Goal: Task Accomplishment & Management: Complete application form

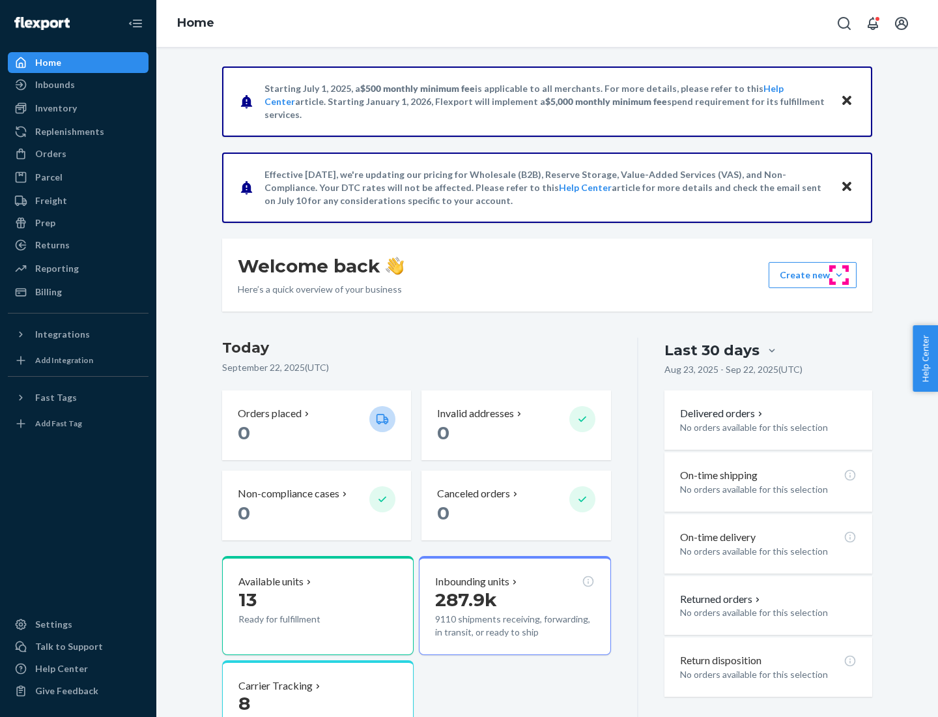
click at [839, 275] on button "Create new Create new inbound Create new order Create new product" at bounding box center [813, 275] width 88 height 26
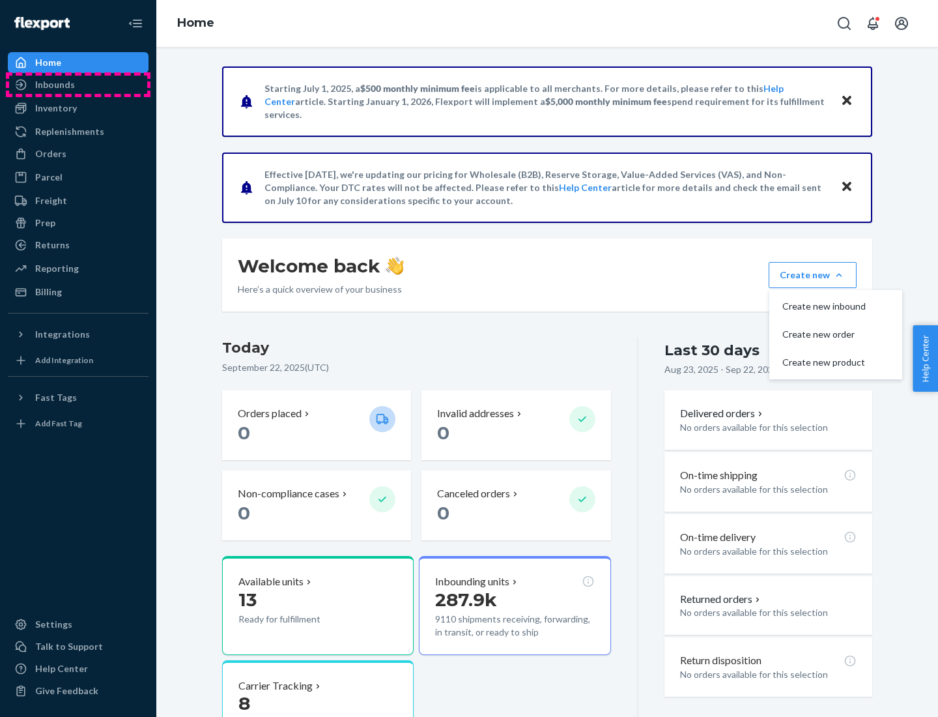
click at [78, 85] on div "Inbounds" at bounding box center [78, 85] width 138 height 18
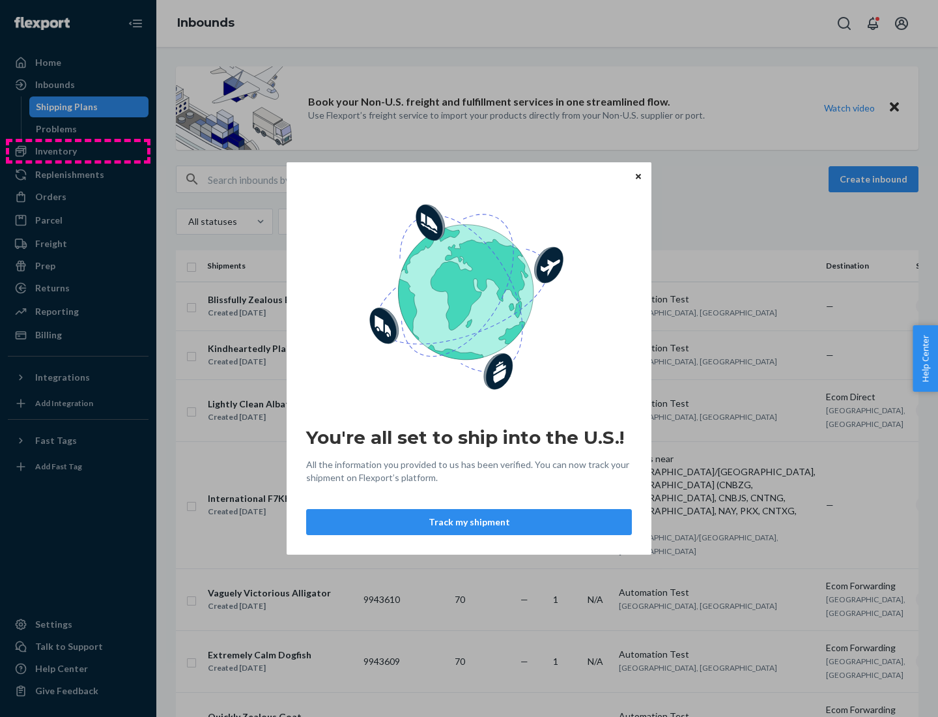
click at [78, 151] on div "You're all set to ship into the U.S.! All the information you provided to us ha…" at bounding box center [469, 358] width 938 height 717
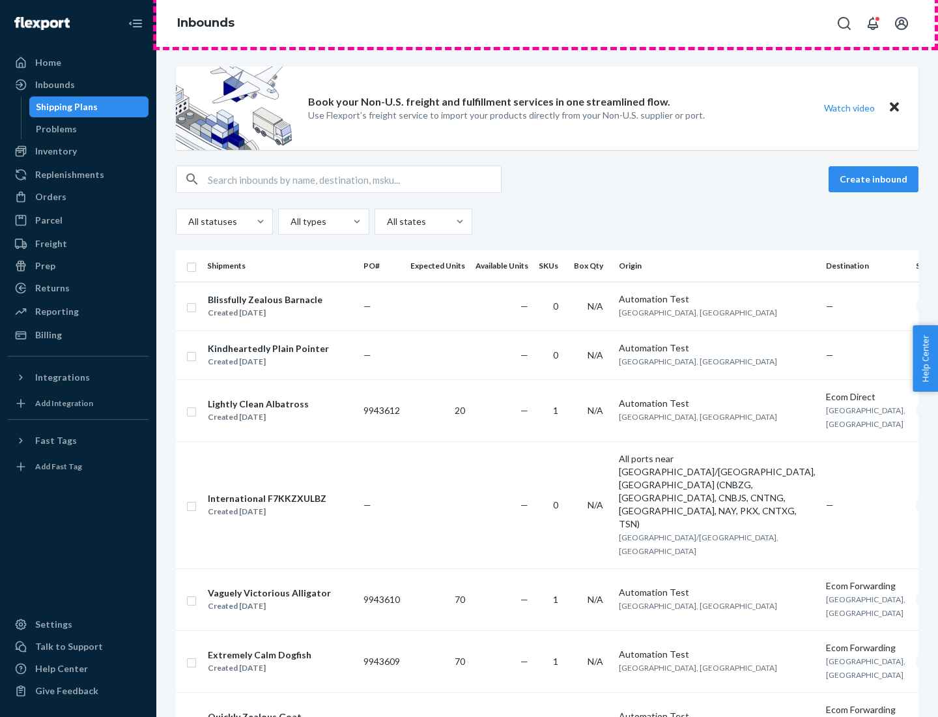
click at [547, 23] on div "Inbounds" at bounding box center [547, 23] width 782 height 47
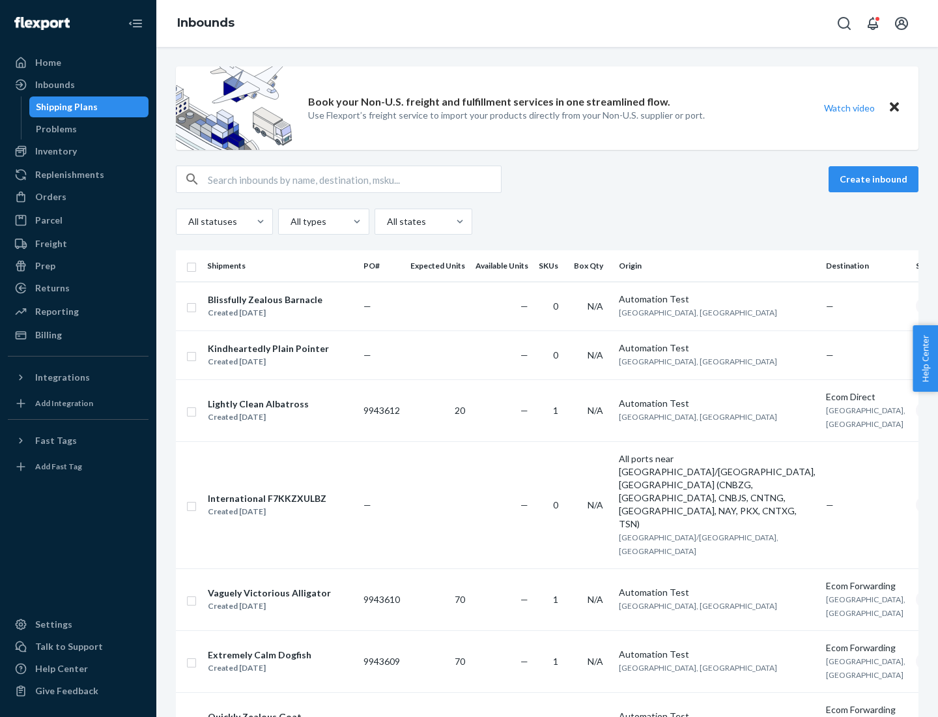
click at [547, 23] on div "Inbounds" at bounding box center [547, 23] width 782 height 47
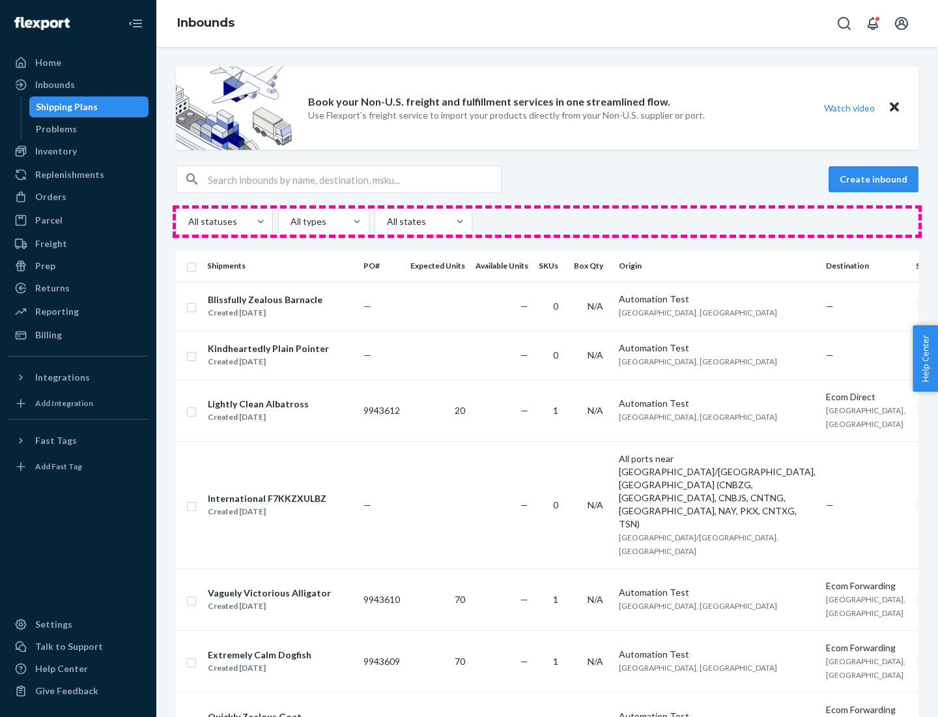
click at [547, 222] on div "All statuses All types All states" at bounding box center [547, 221] width 743 height 26
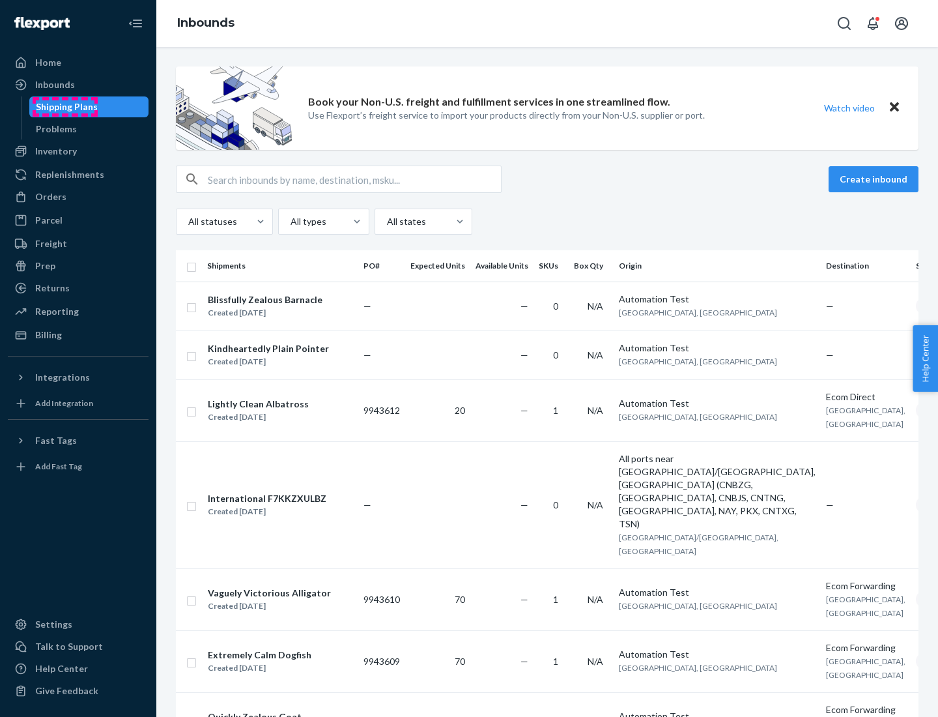
click at [65, 107] on div "Shipping Plans" at bounding box center [67, 106] width 62 height 13
click at [876, 179] on button "Create inbound" at bounding box center [874, 179] width 90 height 26
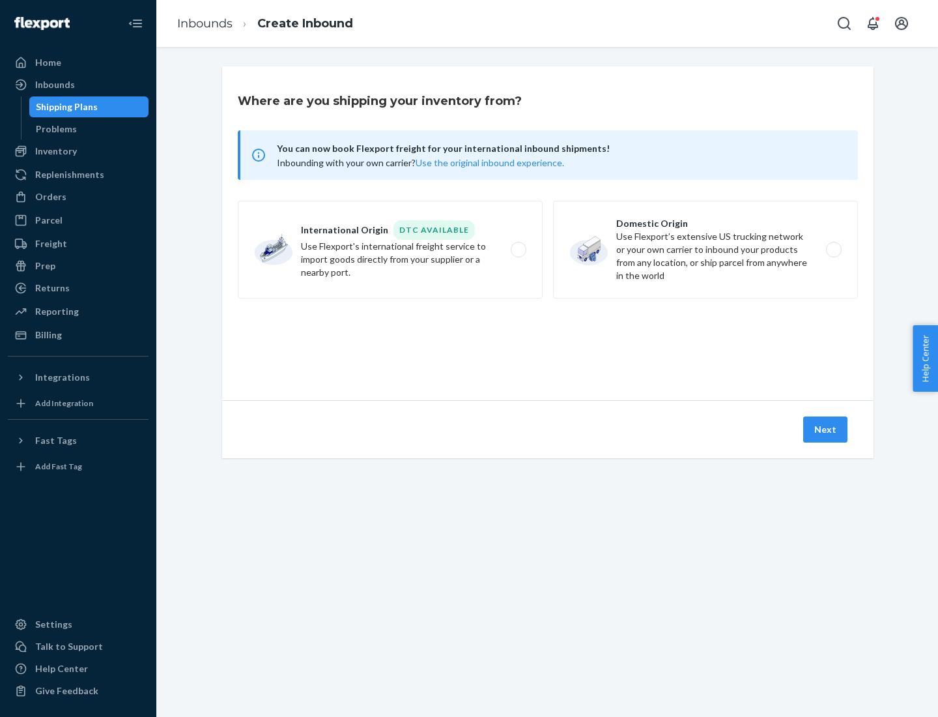
click at [390, 250] on label "International Origin DTC Available Use Flexport's international freight service…" at bounding box center [390, 250] width 305 height 98
click at [518, 250] on input "International Origin DTC Available Use Flexport's international freight service…" at bounding box center [522, 250] width 8 height 8
radio input "true"
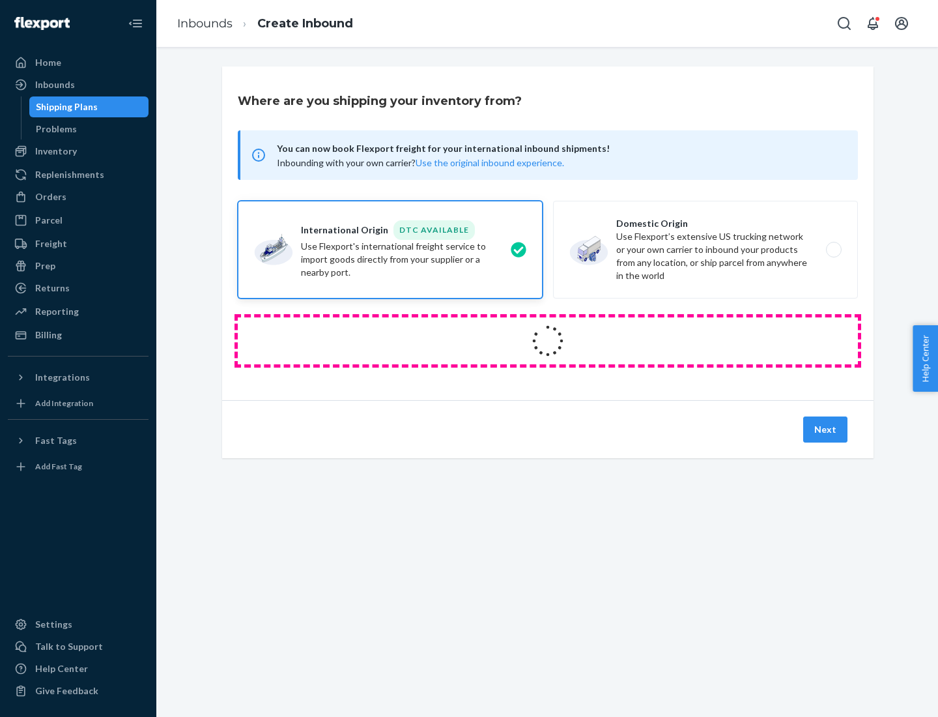
click at [548, 341] on icon at bounding box center [548, 341] width 36 height 36
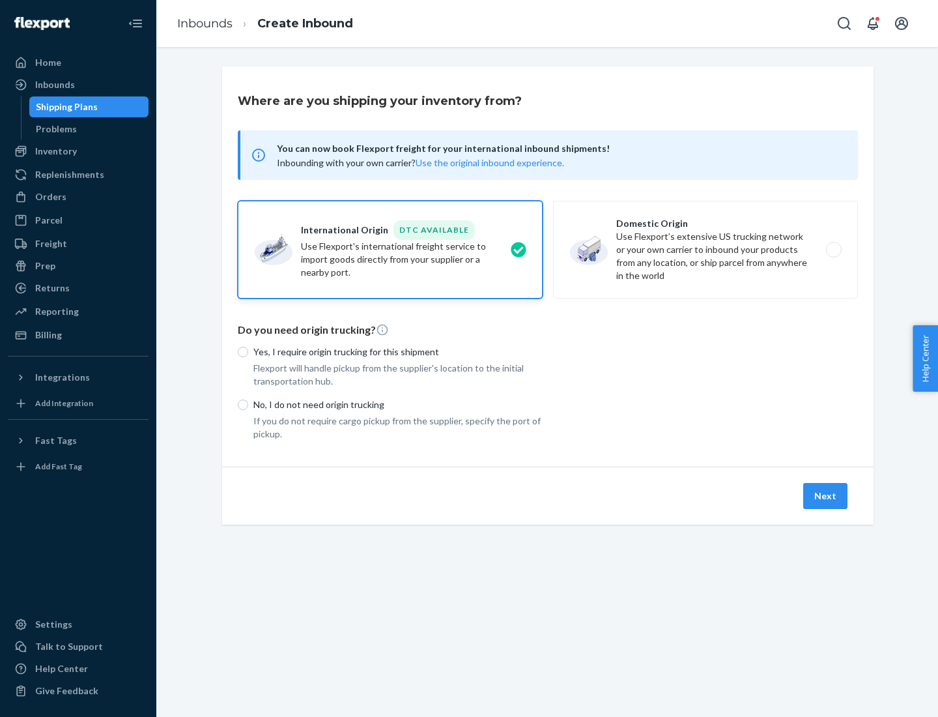
click at [398, 351] on p "Yes, I require origin trucking for this shipment" at bounding box center [397, 351] width 289 height 13
click at [248, 351] on input "Yes, I require origin trucking for this shipment" at bounding box center [243, 352] width 10 height 10
radio input "true"
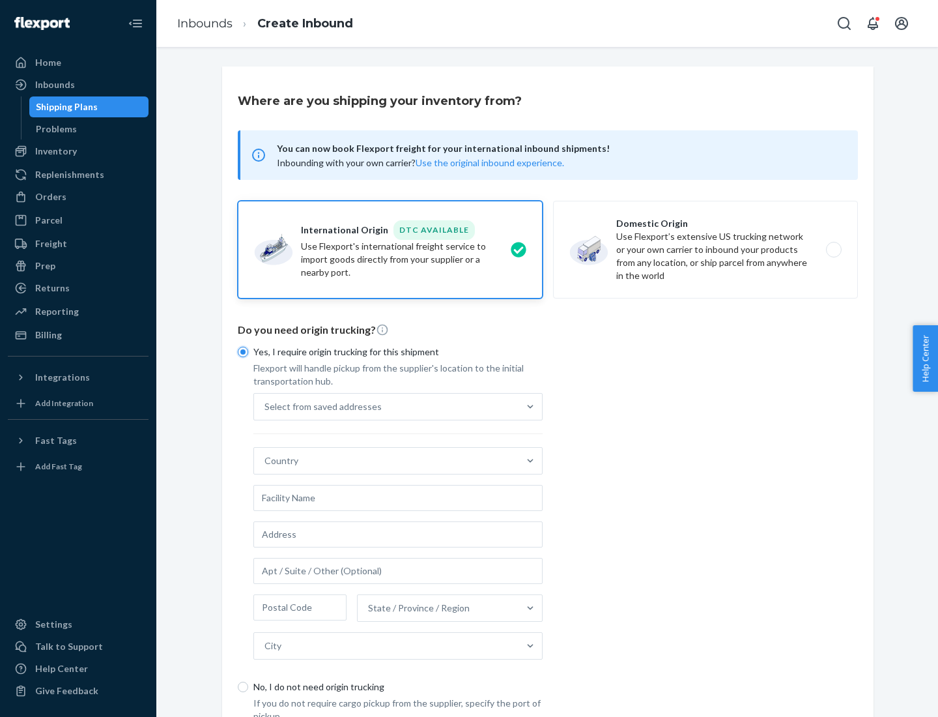
scroll to position [25, 0]
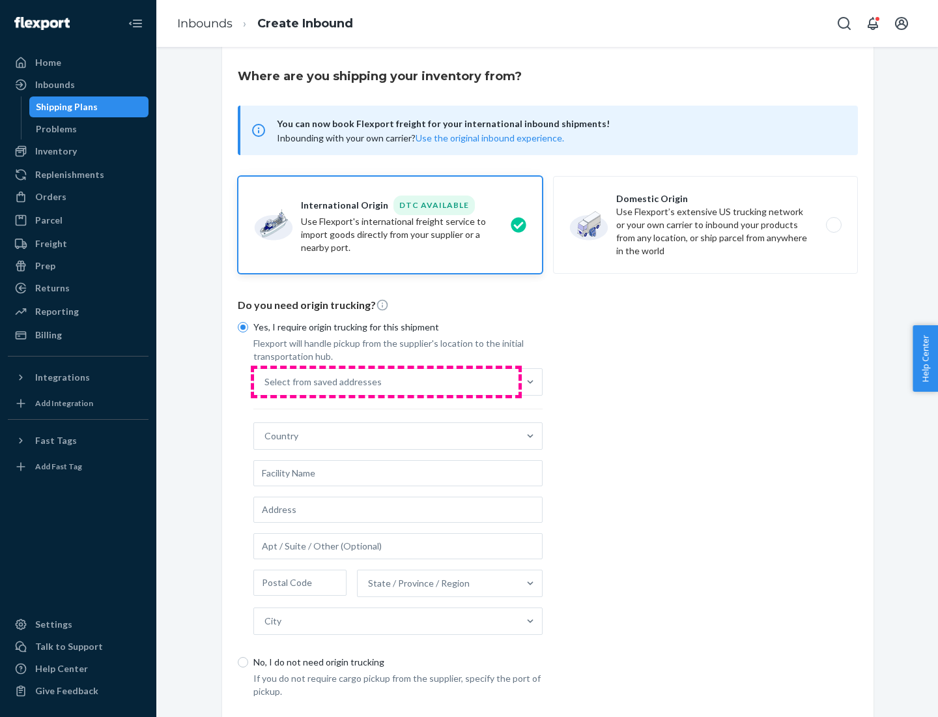
click at [386, 381] on div "Select from saved addresses" at bounding box center [386, 382] width 265 height 26
click at [266, 381] on input "Select from saved addresses" at bounding box center [265, 381] width 1 height 13
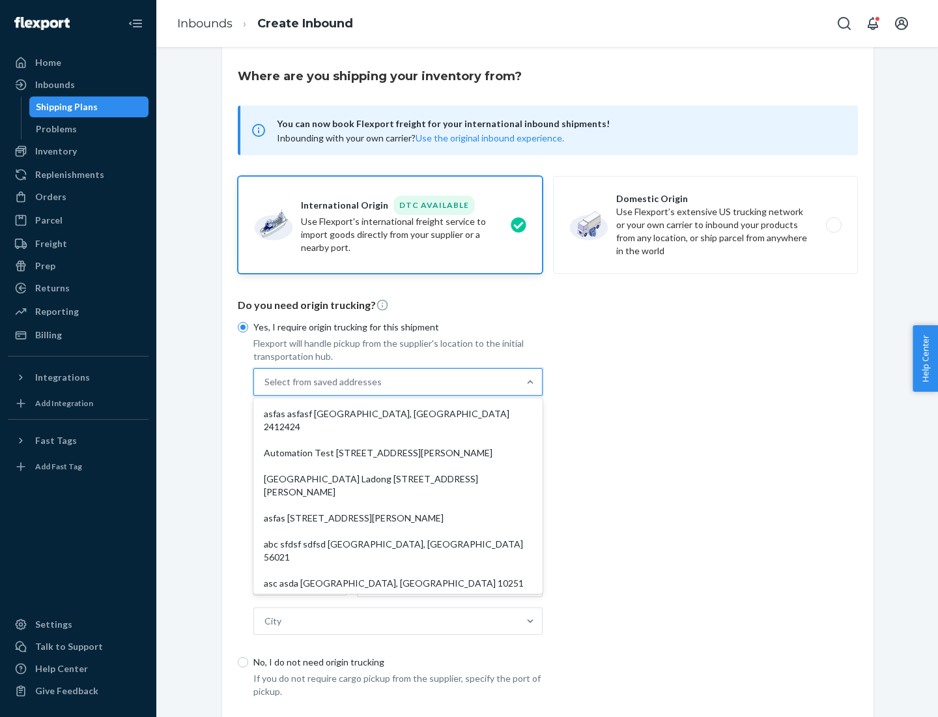
scroll to position [57, 0]
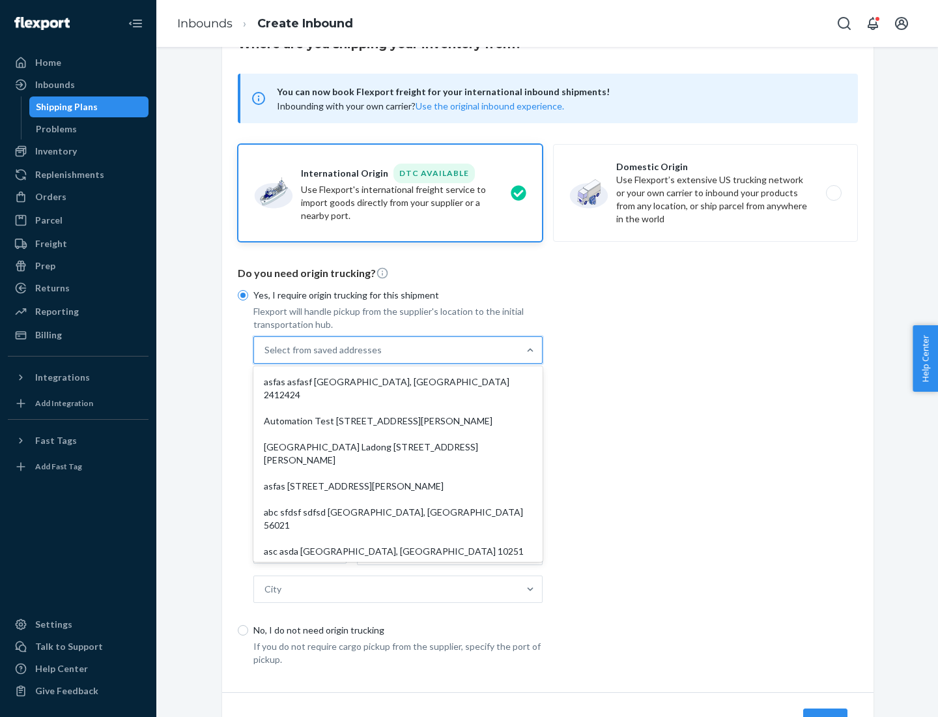
click at [398, 381] on div "asfas asfasf [GEOGRAPHIC_DATA], [GEOGRAPHIC_DATA] 2412424" at bounding box center [398, 388] width 284 height 39
click at [266, 356] on input "option asfas asfasf [GEOGRAPHIC_DATA], [GEOGRAPHIC_DATA] 2412424 focused, 1 of …" at bounding box center [265, 349] width 1 height 13
type input "asfas"
type input "asfasf"
type input "2412424"
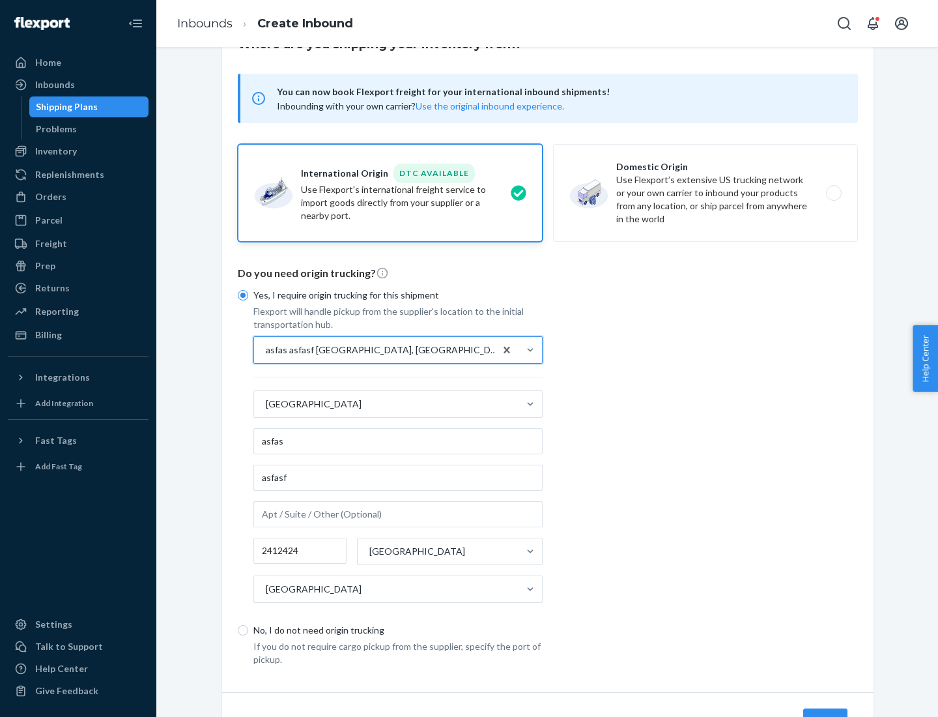
scroll to position [121, 0]
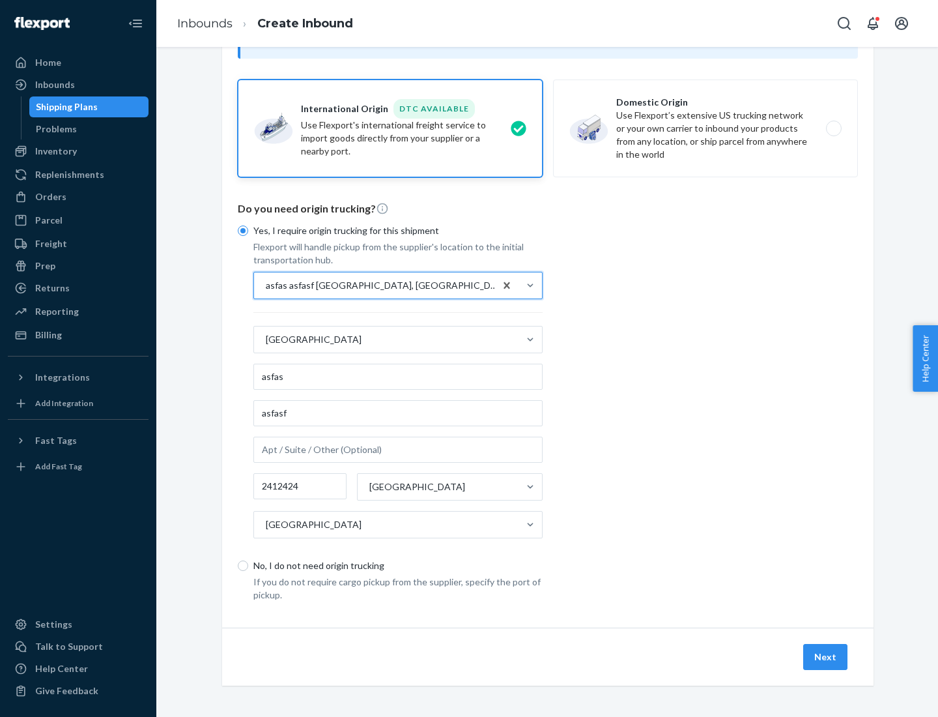
click at [826, 656] on button "Next" at bounding box center [825, 657] width 44 height 26
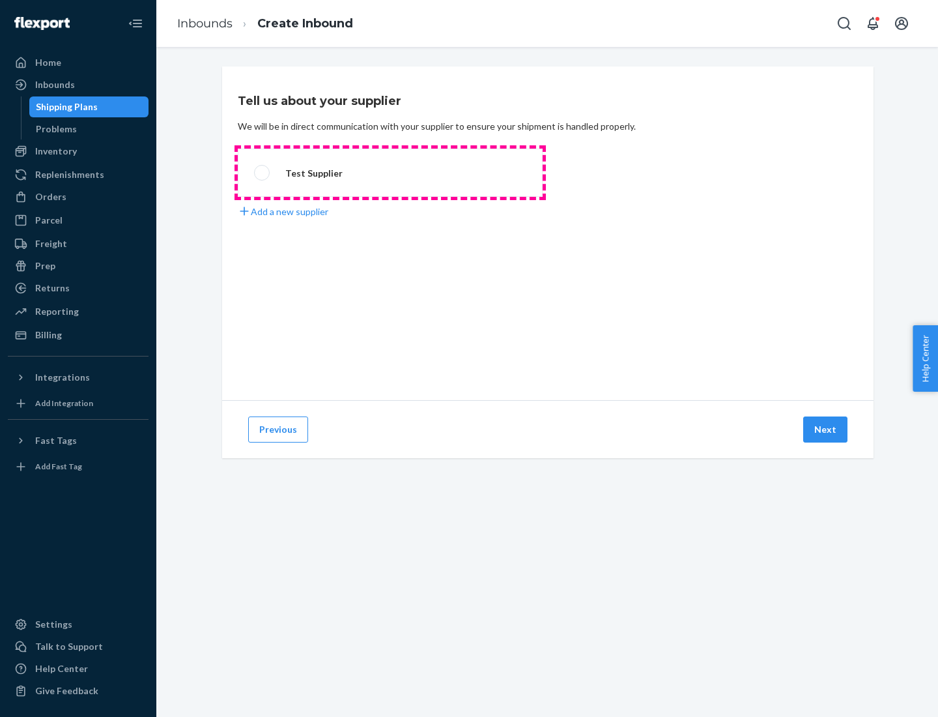
click at [390, 173] on label "Test Supplier" at bounding box center [390, 173] width 305 height 48
click at [263, 173] on input "Test Supplier" at bounding box center [258, 173] width 8 height 8
radio input "true"
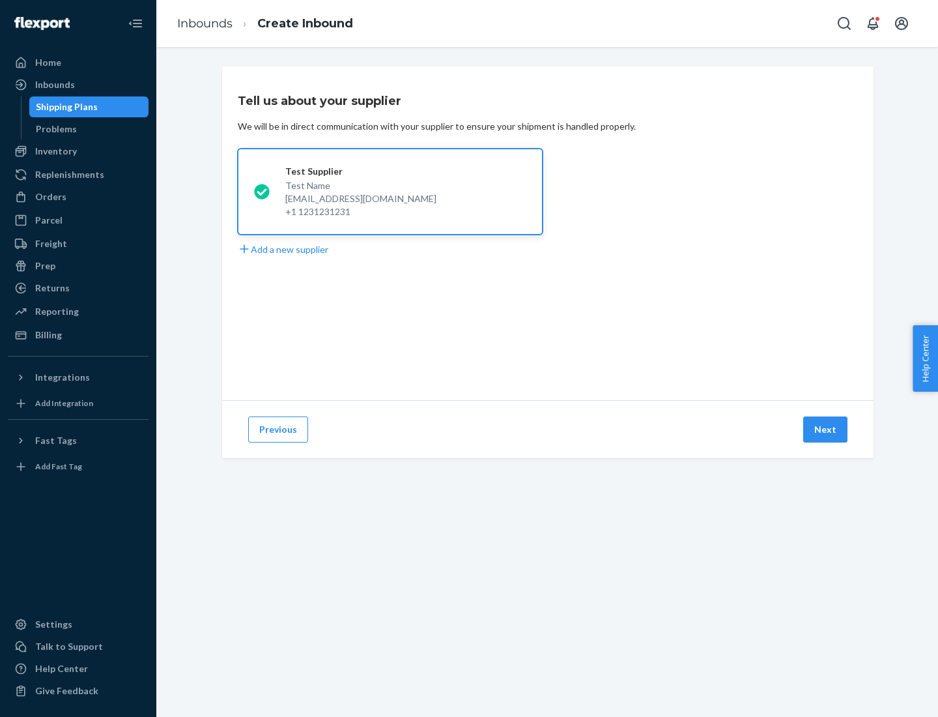
click at [826, 429] on button "Next" at bounding box center [825, 429] width 44 height 26
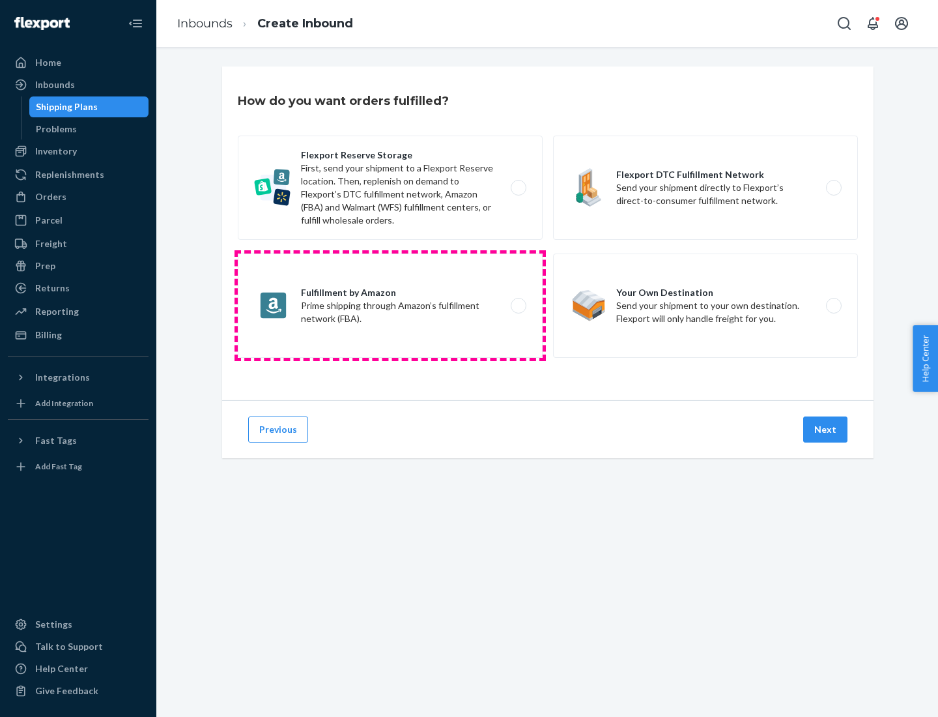
click at [390, 306] on label "Fulfillment by Amazon Prime shipping through Amazon’s fulfillment network (FBA)." at bounding box center [390, 305] width 305 height 104
click at [518, 306] on input "Fulfillment by Amazon Prime shipping through Amazon’s fulfillment network (FBA)." at bounding box center [522, 306] width 8 height 8
radio input "true"
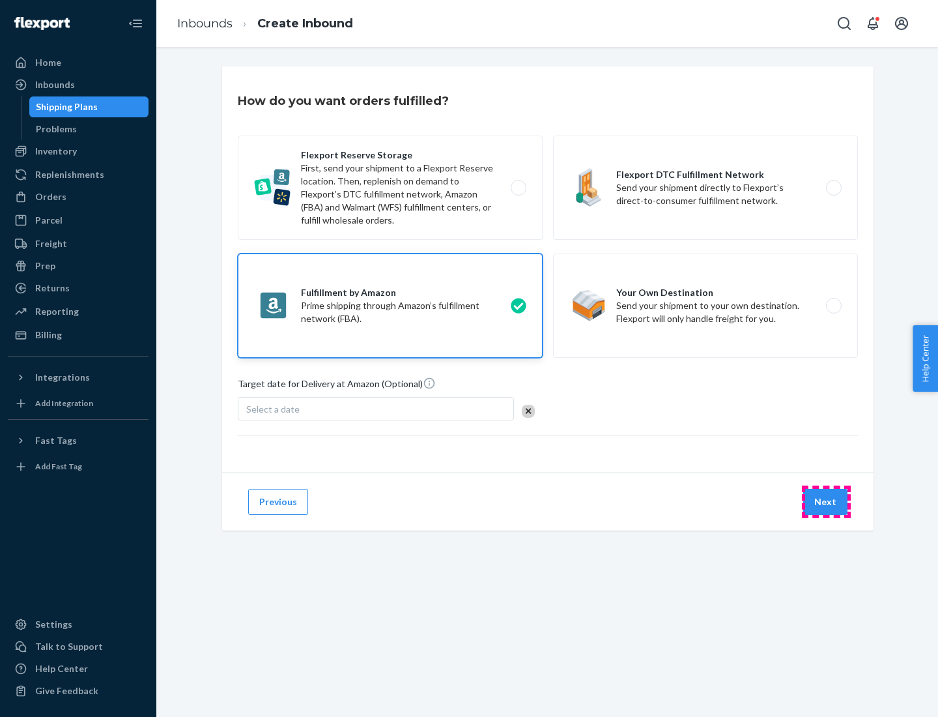
click at [826, 502] on button "Next" at bounding box center [825, 502] width 44 height 26
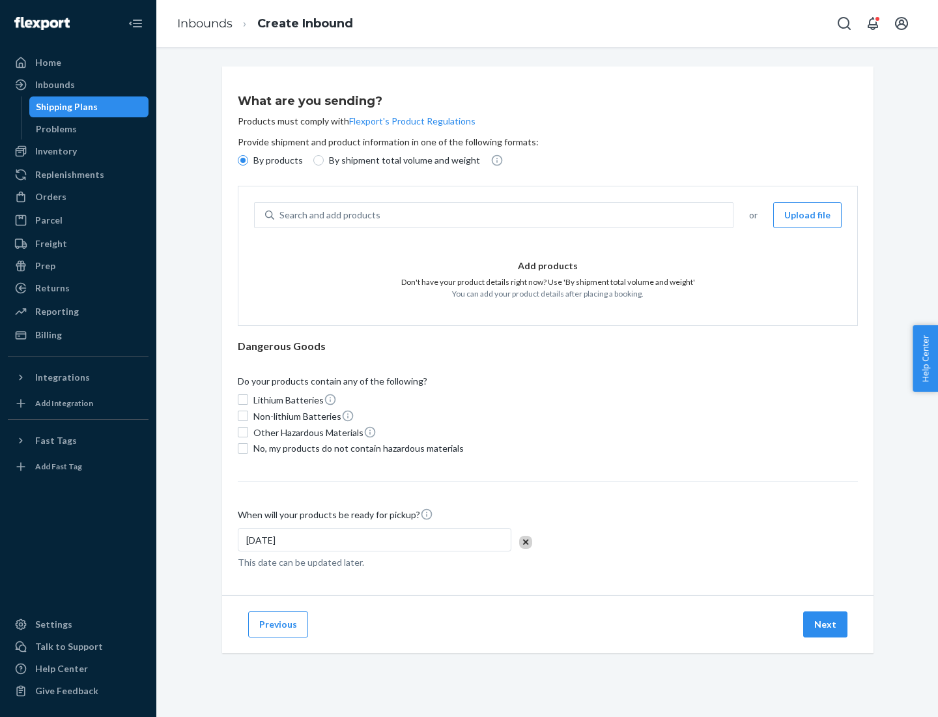
click at [401, 160] on p "By shipment total volume and weight" at bounding box center [404, 160] width 151 height 13
click at [324, 160] on input "By shipment total volume and weight" at bounding box center [318, 160] width 10 height 10
radio input "true"
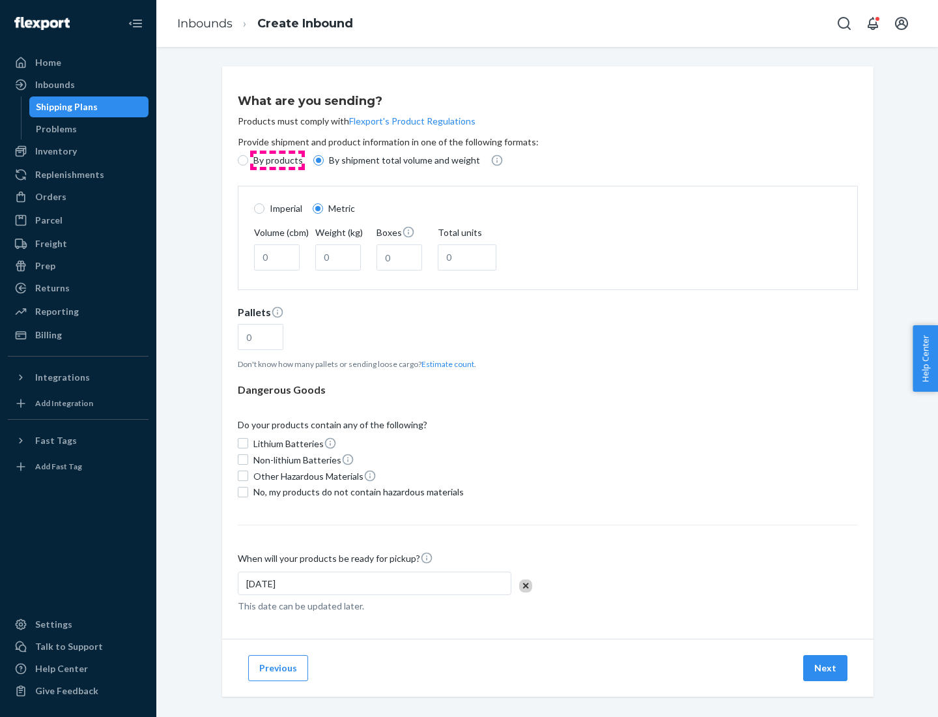
click at [277, 160] on p "By products" at bounding box center [278, 160] width 50 height 13
click at [248, 160] on input "By products" at bounding box center [243, 160] width 10 height 10
radio input "true"
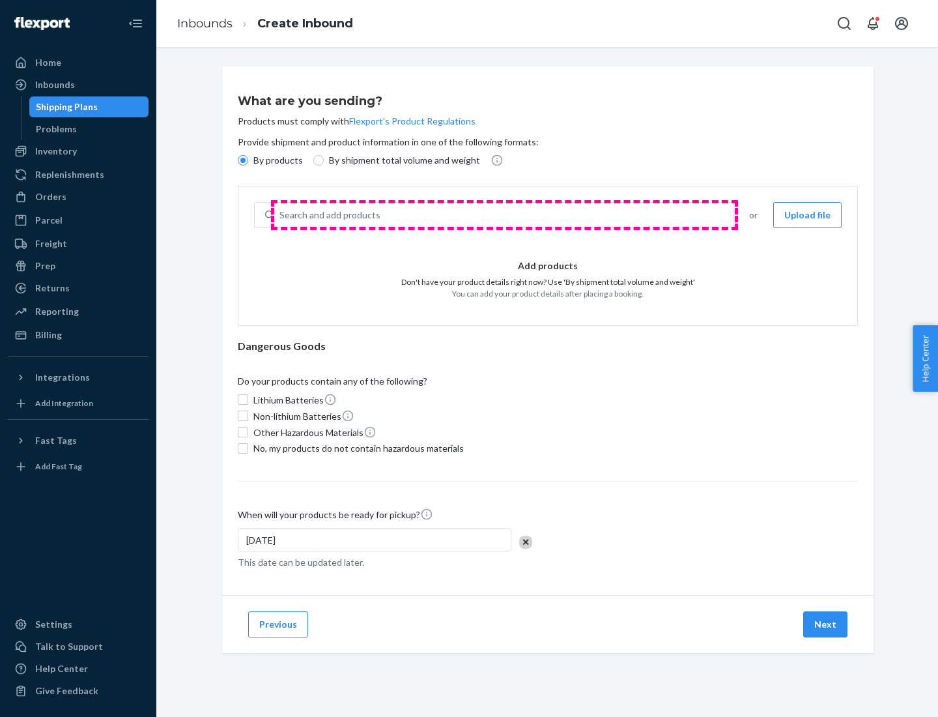
click at [504, 215] on div "Search and add products" at bounding box center [503, 214] width 459 height 23
click at [281, 215] on input "Search and add products" at bounding box center [280, 214] width 1 height 13
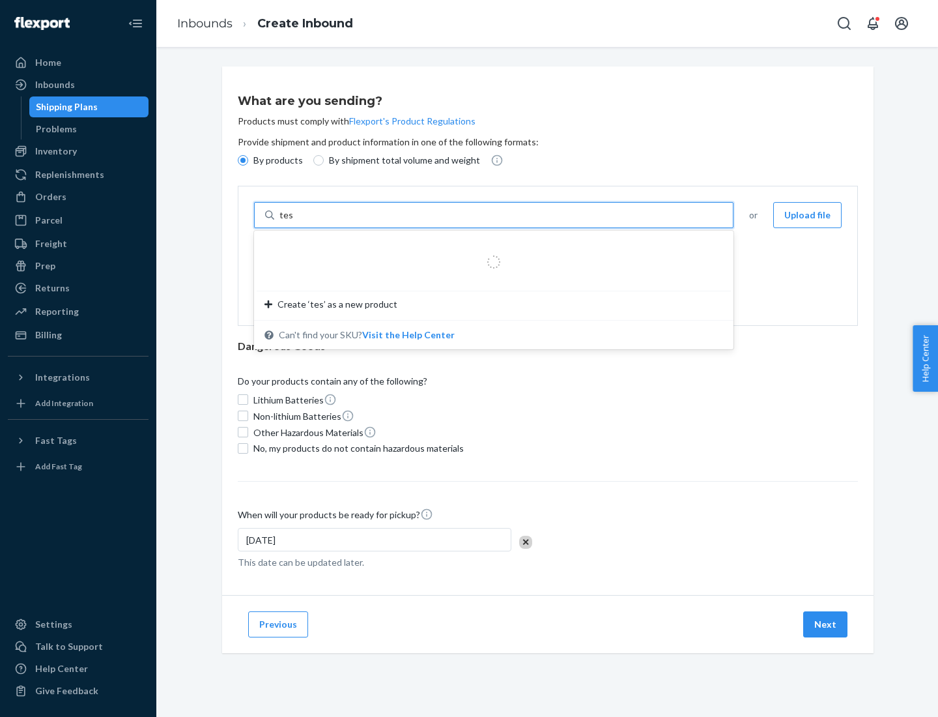
type input "test"
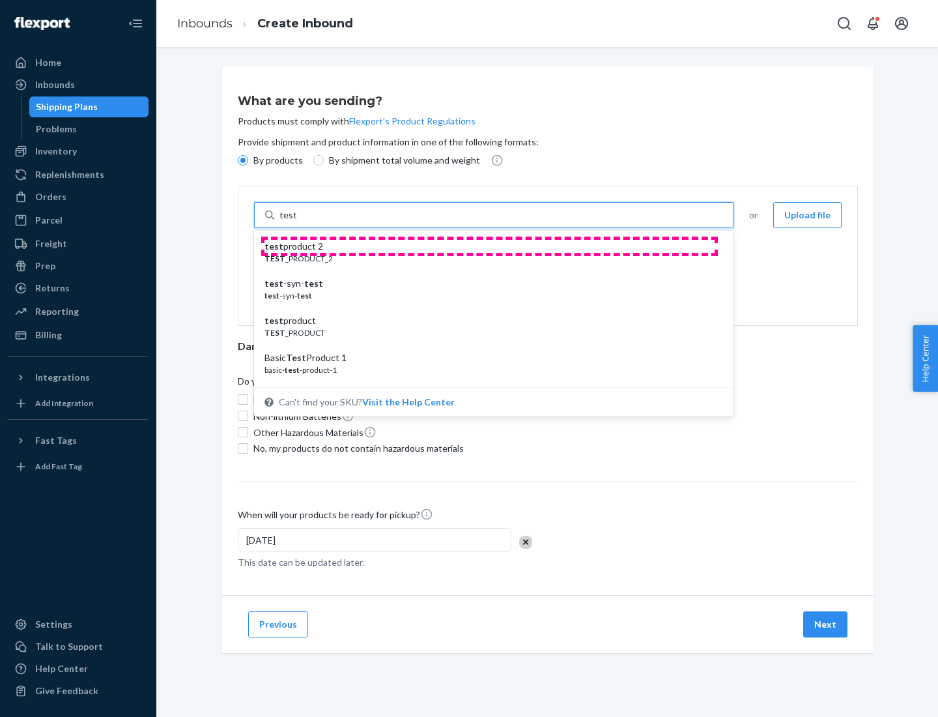
click at [489, 246] on div "test product 2" at bounding box center [489, 246] width 448 height 13
click at [296, 222] on input "test" at bounding box center [288, 214] width 17 height 13
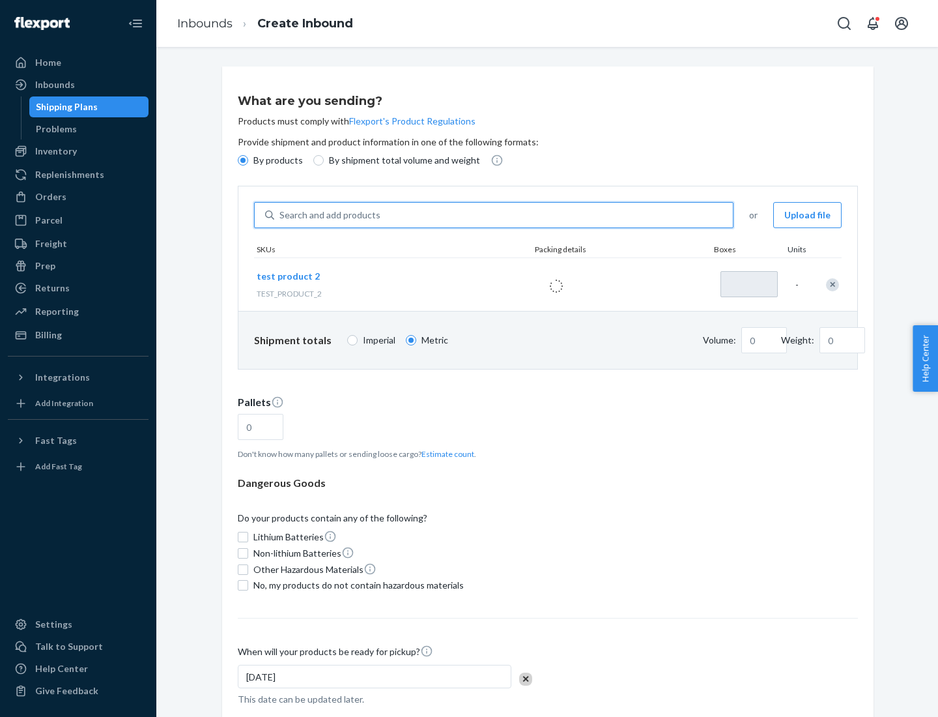
type input "1"
type input "0.02"
type input "22.23"
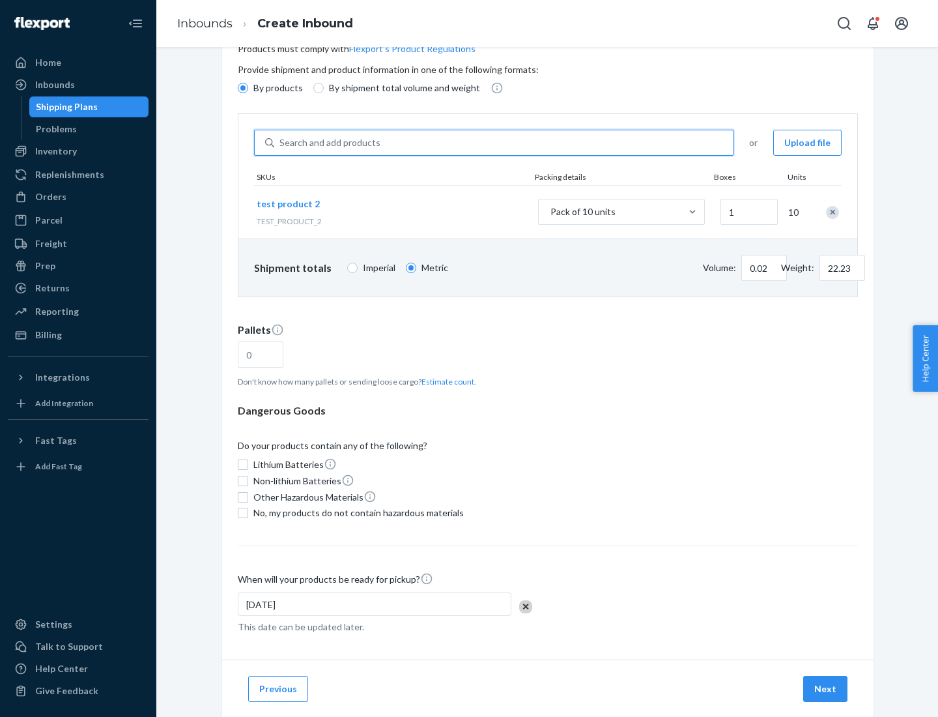
click at [445, 381] on button "Estimate count" at bounding box center [448, 381] width 53 height 11
type input "1"
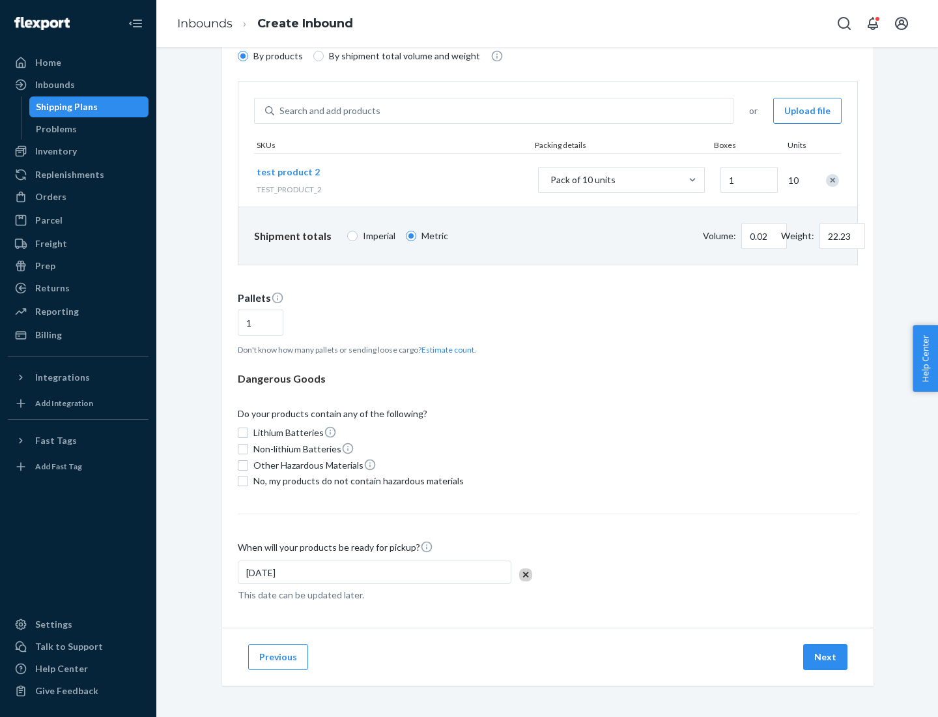
click at [356, 481] on span "No, my products do not contain hazardous materials" at bounding box center [358, 480] width 210 height 13
click at [248, 481] on input "No, my products do not contain hazardous materials" at bounding box center [243, 481] width 10 height 10
checkbox input "true"
click at [826, 657] on button "Next" at bounding box center [825, 657] width 44 height 26
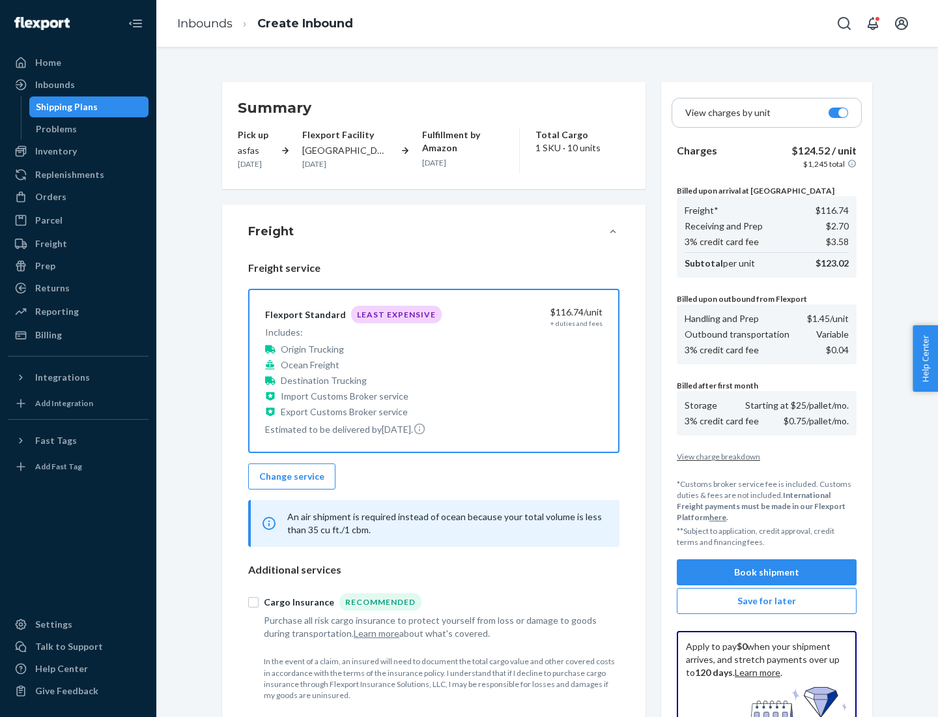
scroll to position [190, 0]
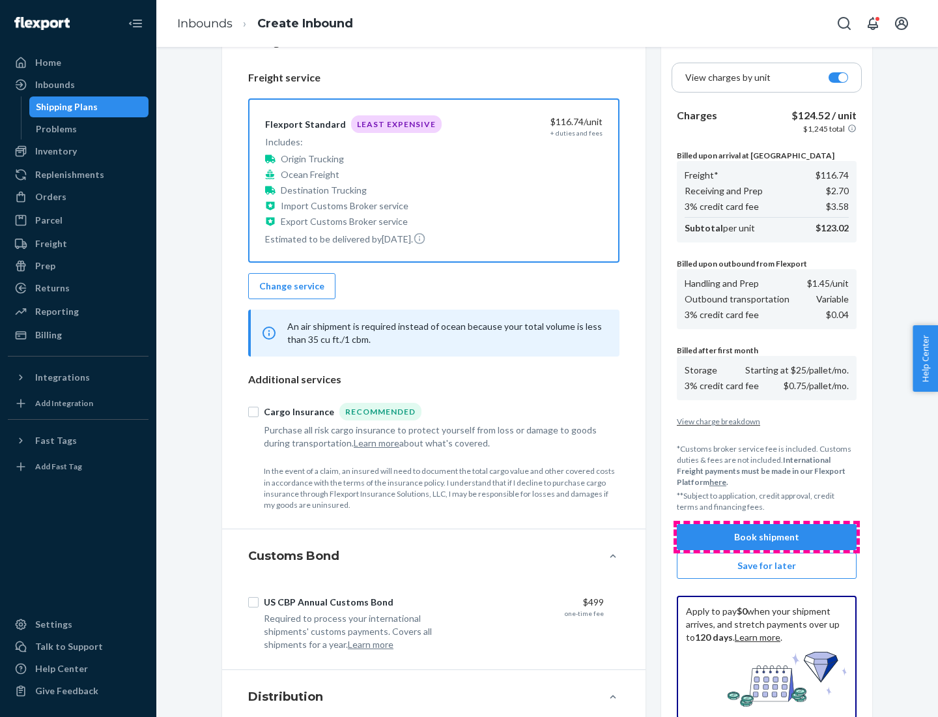
click at [767, 537] on button "Book shipment" at bounding box center [767, 537] width 180 height 26
